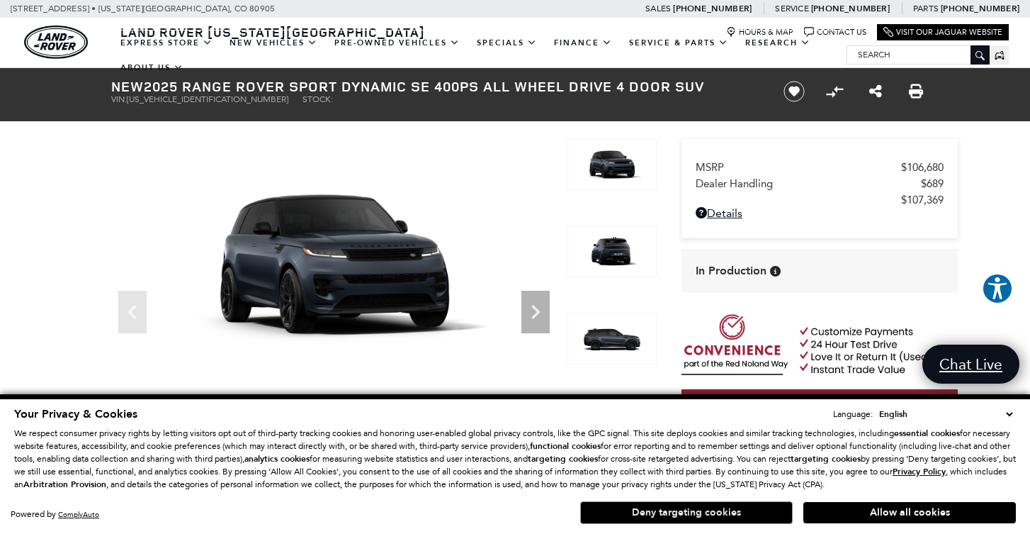
click at [753, 507] on button "Deny targeting cookies" at bounding box center [686, 512] width 213 height 23
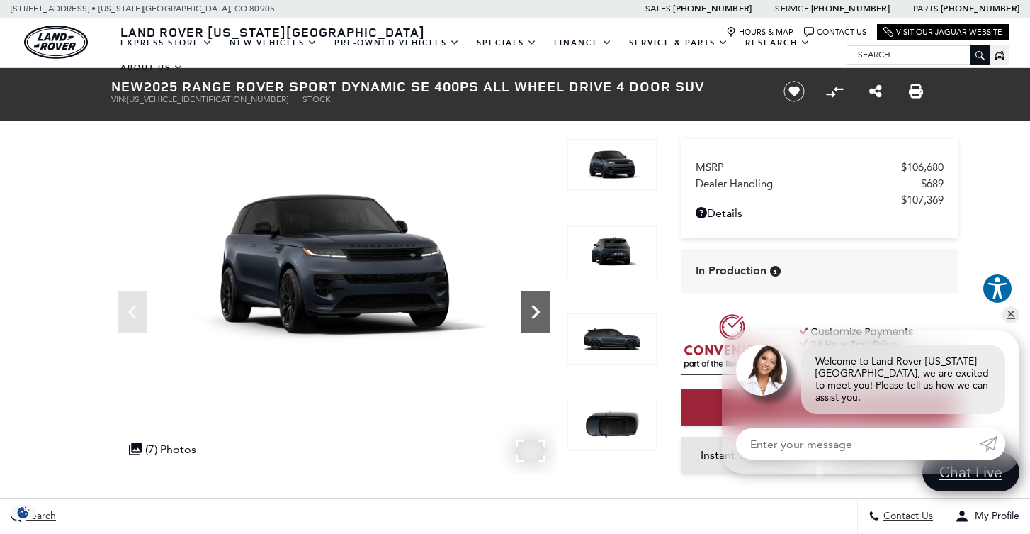
click at [538, 310] on icon "Next" at bounding box center [535, 312] width 9 height 14
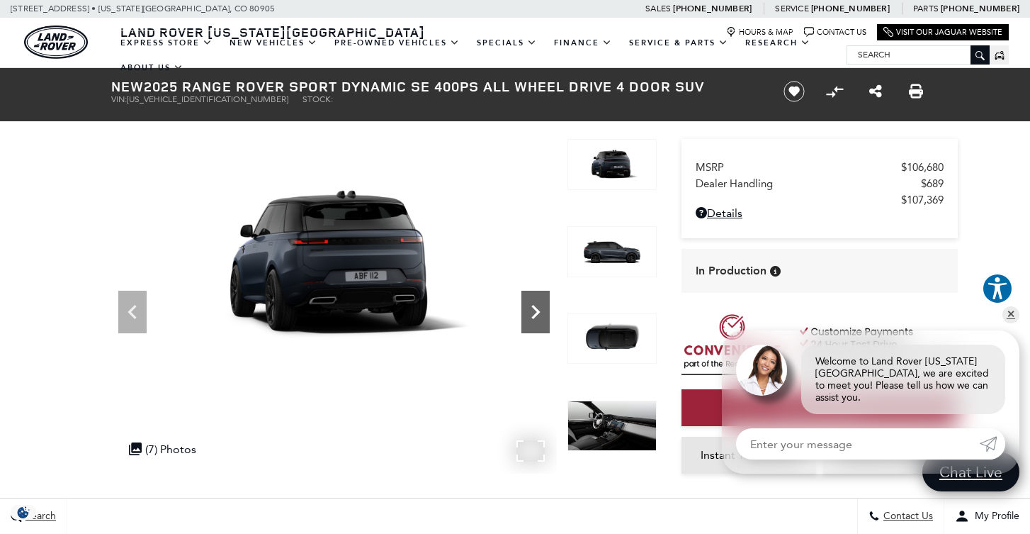
click at [538, 310] on icon "Next" at bounding box center [535, 312] width 9 height 14
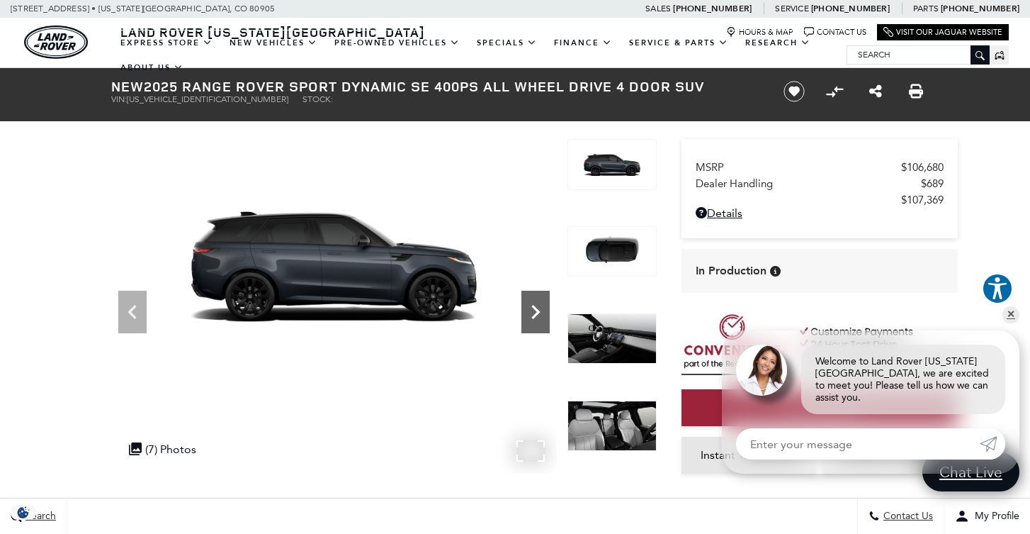
click at [538, 310] on icon "Next" at bounding box center [535, 312] width 9 height 14
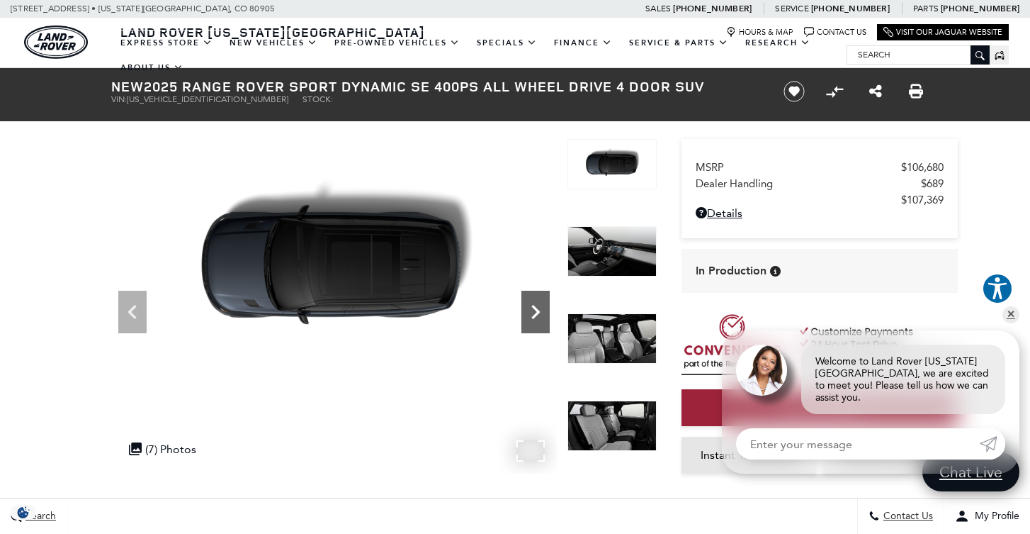
click at [538, 310] on icon "Next" at bounding box center [535, 312] width 9 height 14
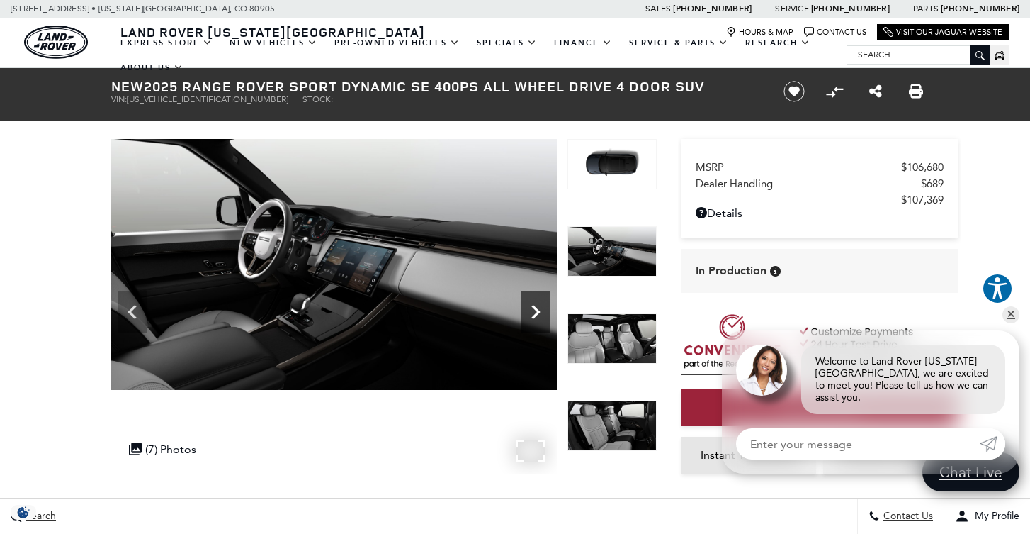
click at [530, 313] on icon "Next" at bounding box center [536, 312] width 28 height 28
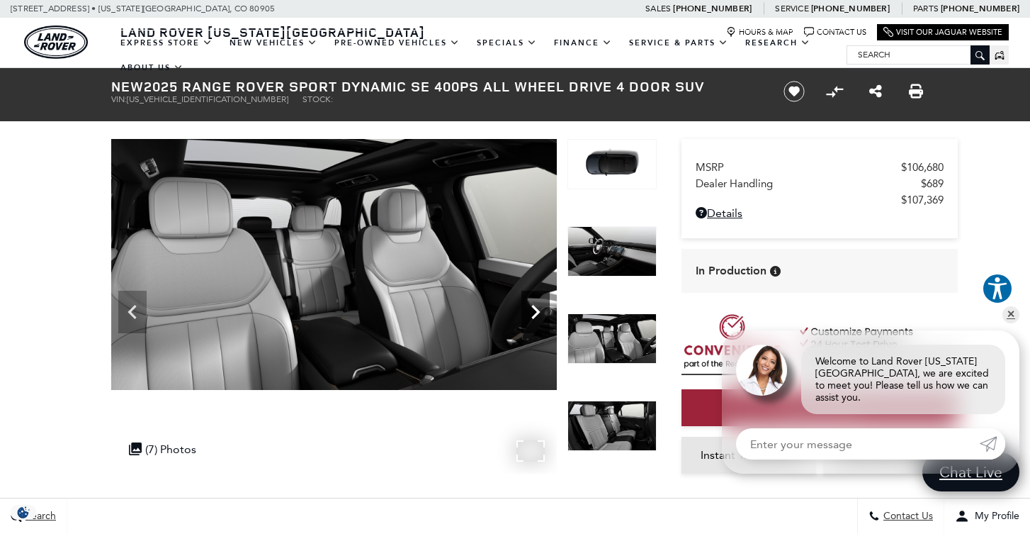
click at [536, 308] on icon "Next" at bounding box center [535, 312] width 9 height 14
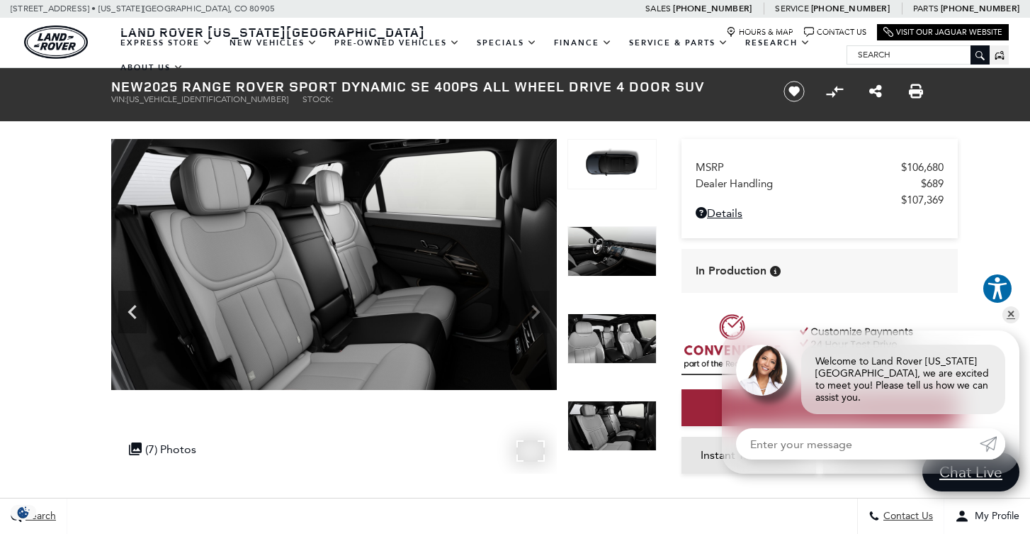
click at [536, 308] on img at bounding box center [334, 264] width 446 height 251
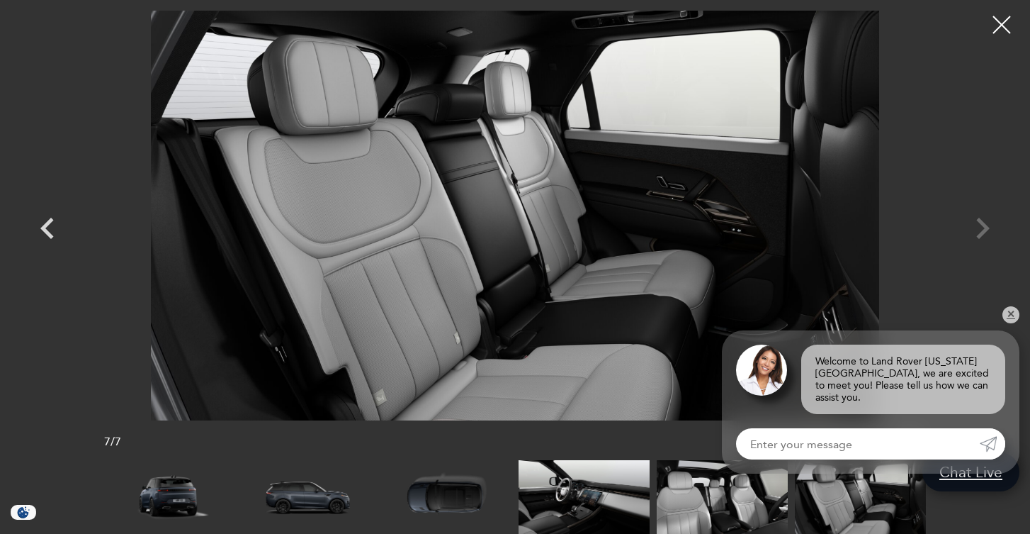
click at [987, 232] on div at bounding box center [515, 216] width 992 height 410
click at [52, 225] on icon "Previous" at bounding box center [47, 228] width 43 height 43
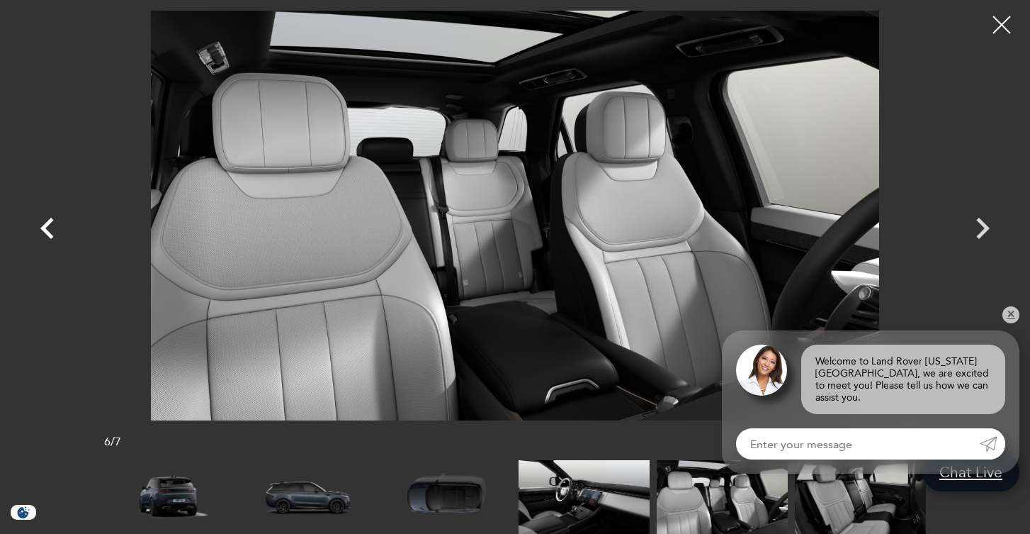
click at [52, 225] on icon "Previous" at bounding box center [47, 228] width 43 height 43
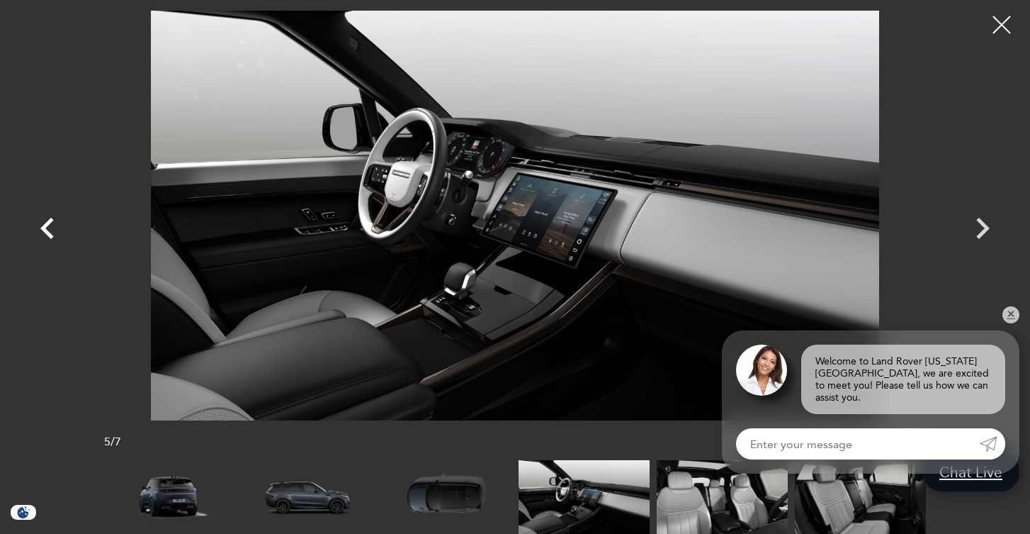
click at [52, 225] on icon "Previous" at bounding box center [47, 228] width 43 height 43
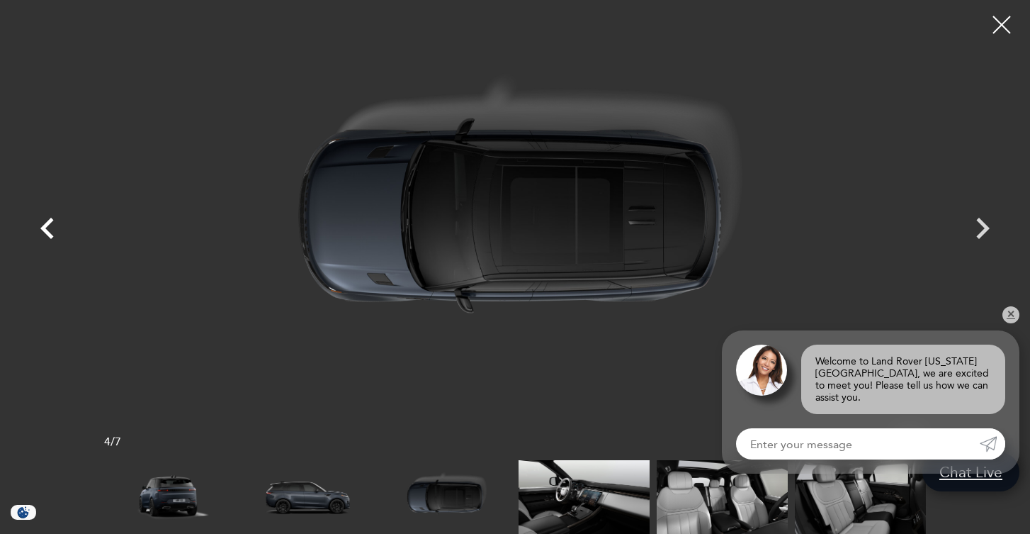
click at [52, 225] on icon "Previous" at bounding box center [47, 228] width 43 height 43
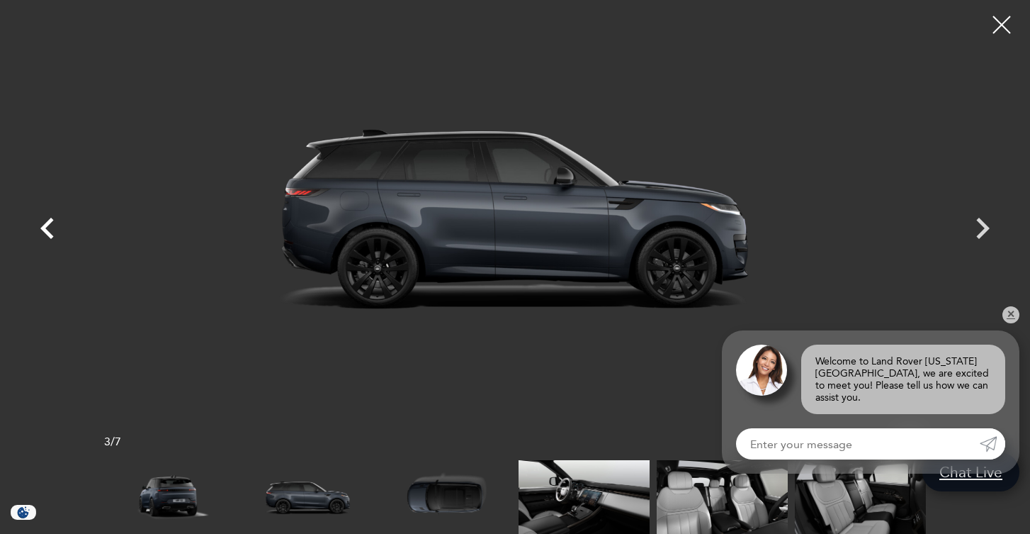
click at [52, 225] on icon "Previous" at bounding box center [47, 228] width 43 height 43
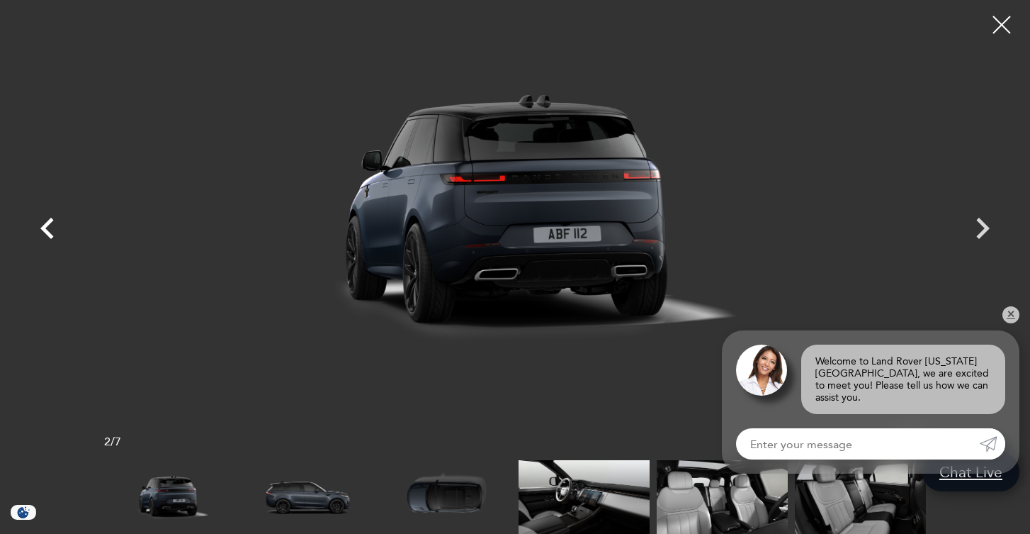
click at [52, 225] on icon "Previous" at bounding box center [47, 228] width 43 height 43
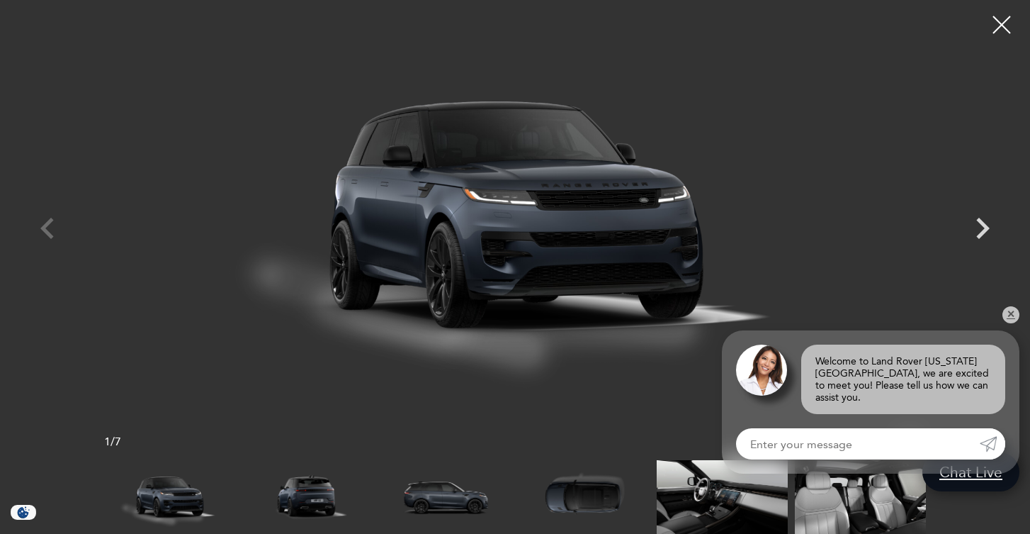
click at [52, 225] on div at bounding box center [515, 216] width 992 height 410
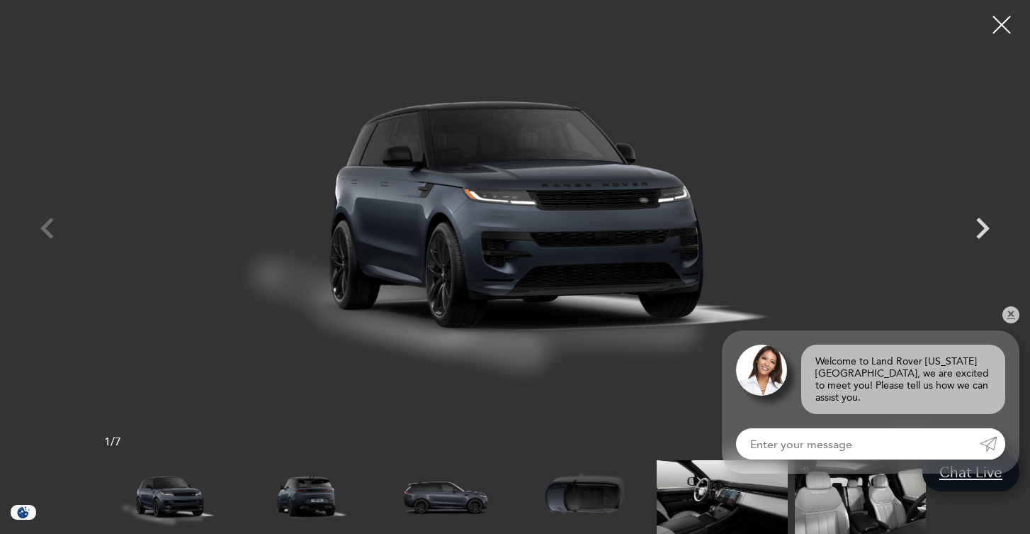
click at [52, 225] on div at bounding box center [515, 216] width 992 height 410
